Goal: Task Accomplishment & Management: Use online tool/utility

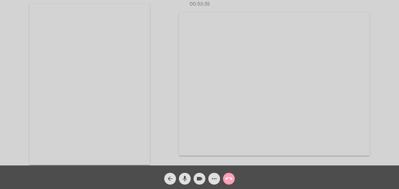
click at [228, 176] on mat-icon "call_end" at bounding box center [229, 178] width 7 height 7
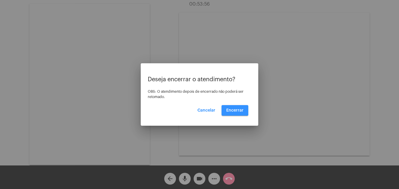
click at [233, 108] on button "Encerrar" at bounding box center [235, 110] width 27 height 11
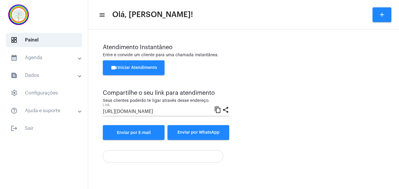
click at [146, 70] on button "videocam Iniciar Atendimento" at bounding box center [134, 67] width 62 height 15
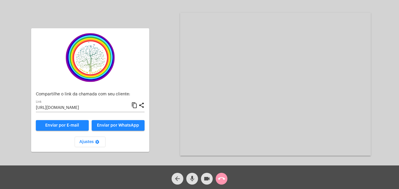
click at [134, 104] on mat-icon "content_copy" at bounding box center [134, 105] width 6 height 7
click at [136, 106] on mat-icon "content_copy" at bounding box center [134, 105] width 6 height 7
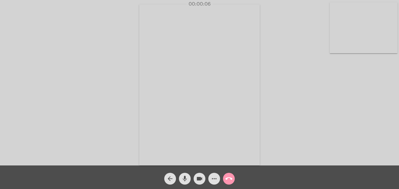
click at [330, 48] on video at bounding box center [364, 27] width 68 height 51
click at [165, 150] on video at bounding box center [253, 84] width 214 height 161
click at [228, 178] on mat-icon "call_end" at bounding box center [229, 178] width 7 height 7
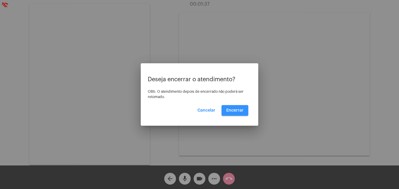
click at [237, 108] on span "Encerrar" at bounding box center [234, 110] width 17 height 4
